Goal: Find specific page/section: Find specific page/section

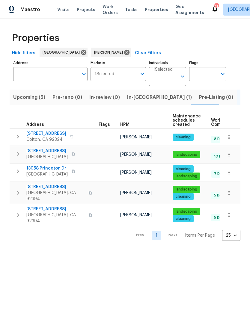
click at [73, 173] on icon "button" at bounding box center [73, 171] width 3 height 3
click at [73, 170] on icon "button" at bounding box center [73, 171] width 3 height 3
click at [74, 172] on icon "button" at bounding box center [73, 172] width 4 height 4
click at [73, 171] on icon "button" at bounding box center [73, 172] width 4 height 4
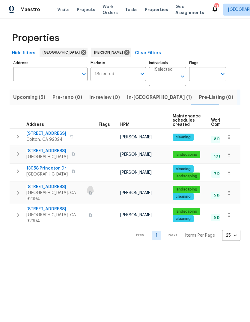
click at [87, 190] on button "button" at bounding box center [90, 193] width 7 height 14
click at [88, 191] on icon "button" at bounding box center [90, 193] width 4 height 4
